Goal: Task Accomplishment & Management: Complete application form

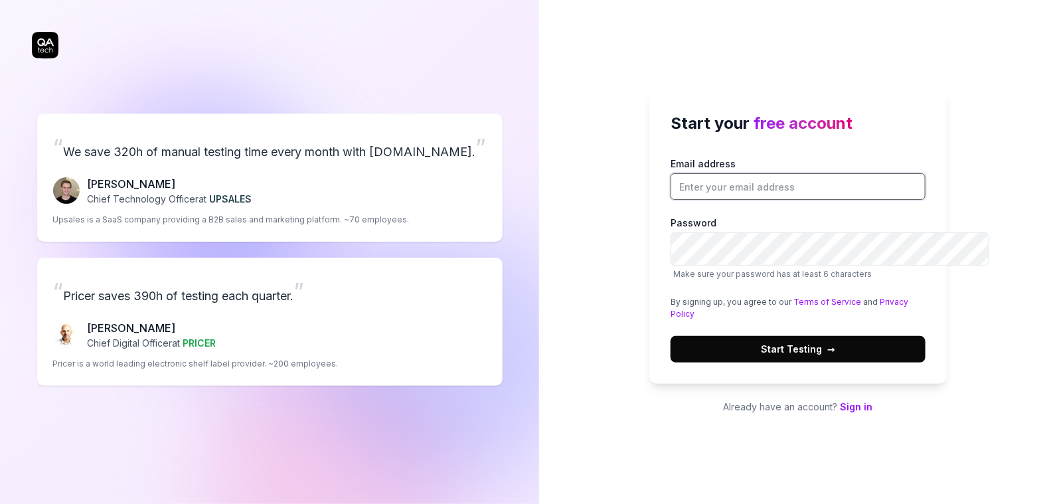
click at [686, 183] on input "Email address" at bounding box center [797, 186] width 255 height 27
type input "[EMAIL_ADDRESS][DOMAIN_NAME]"
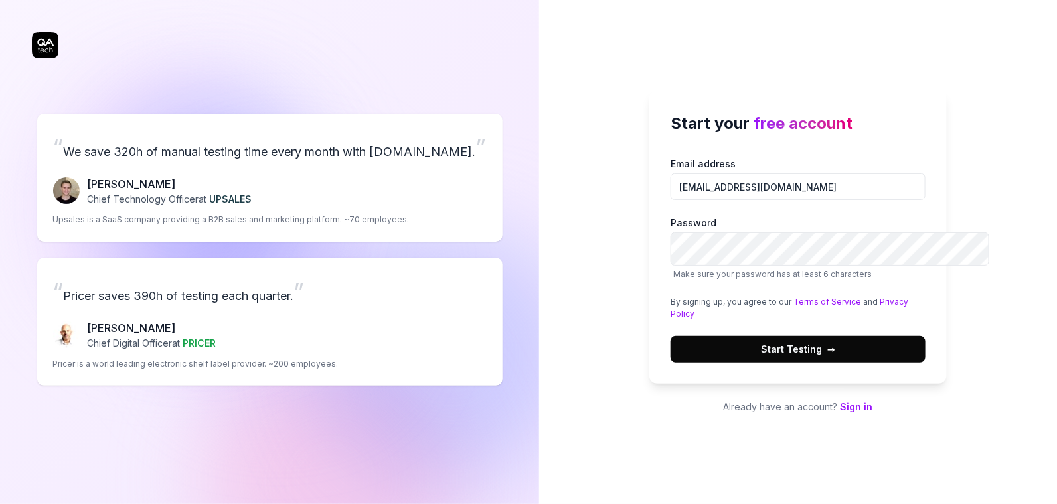
click at [761, 356] on span "Start Testing →" at bounding box center [798, 349] width 74 height 14
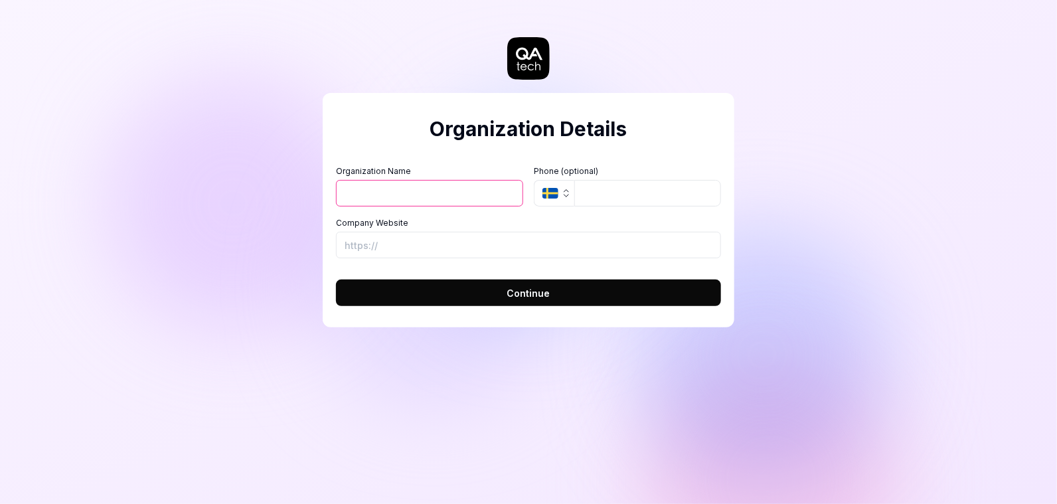
click at [474, 206] on input "Organization Name" at bounding box center [429, 193] width 187 height 27
type input "AnySue"
click at [431, 144] on h2 "Organization Details" at bounding box center [528, 129] width 385 height 30
click at [572, 198] on icon "button" at bounding box center [566, 193] width 11 height 11
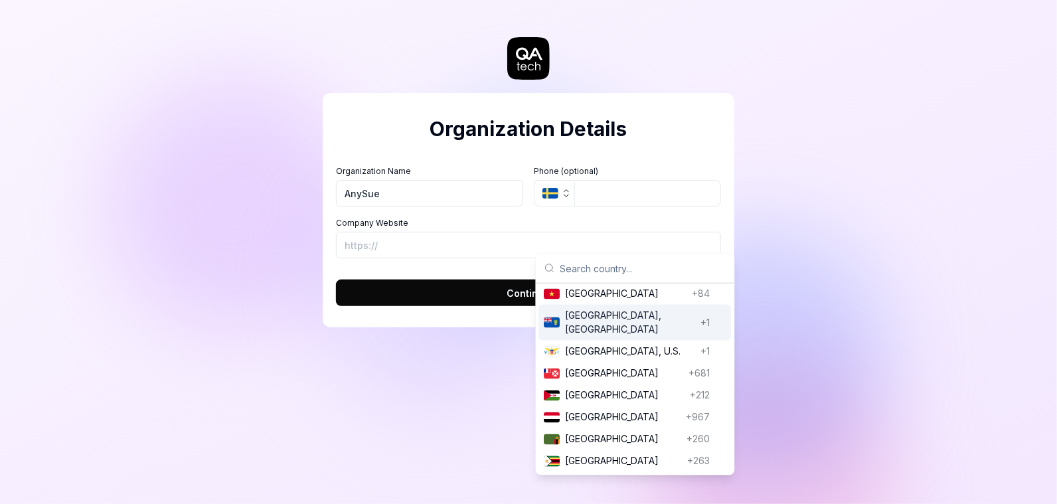
scroll to position [7100, 0]
click at [601, 191] on span "United States" at bounding box center [631, 184] width 130 height 14
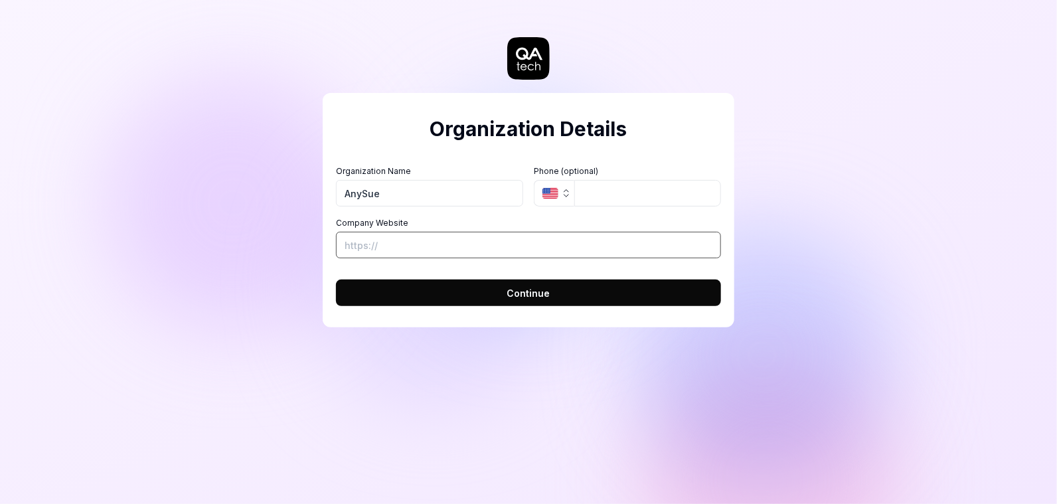
click at [432, 258] on input "Company Website" at bounding box center [528, 245] width 385 height 27
type input "https://www.anysue.com"
click at [459, 306] on button "Continue" at bounding box center [528, 292] width 385 height 27
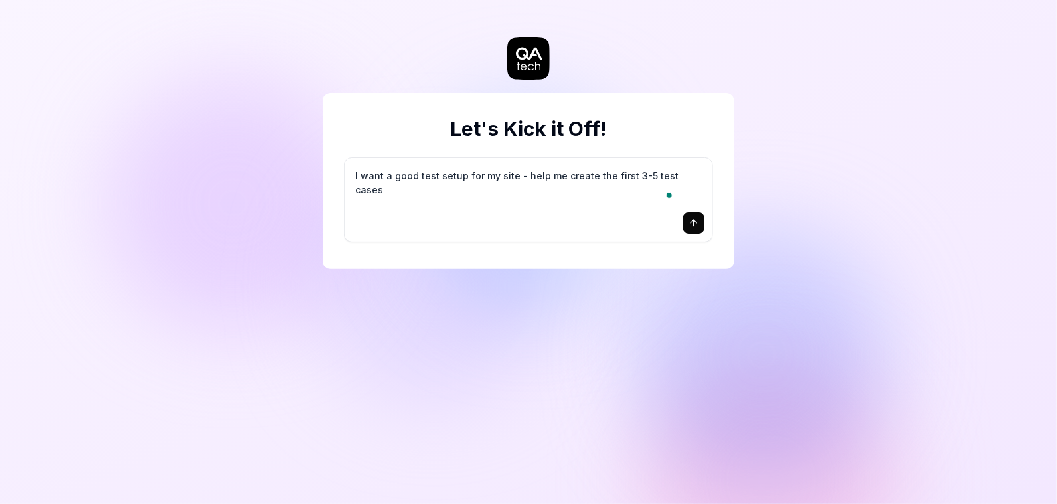
click at [688, 228] on icon "submit" at bounding box center [693, 223] width 11 height 11
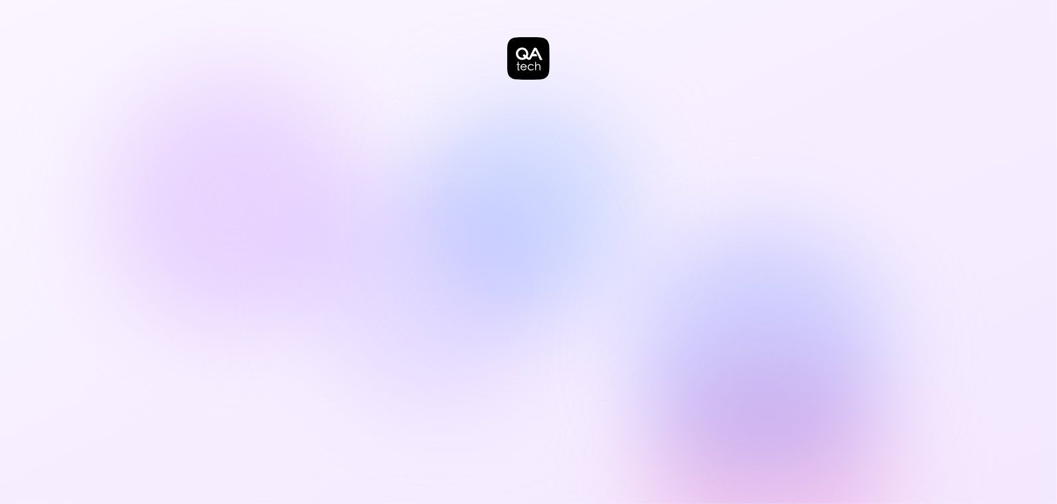
click at [520, 73] on icon at bounding box center [528, 58] width 42 height 42
